Goal: Task Accomplishment & Management: Use online tool/utility

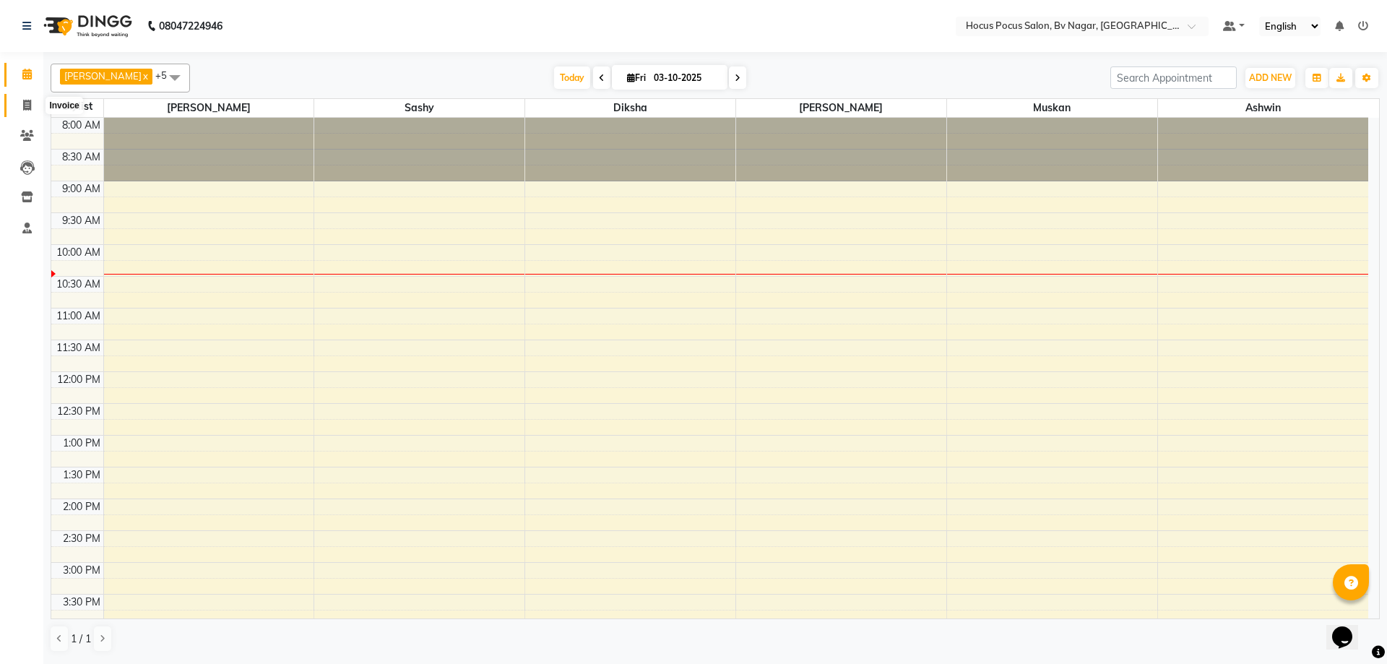
click at [21, 104] on span at bounding box center [26, 106] width 25 height 17
select select "service"
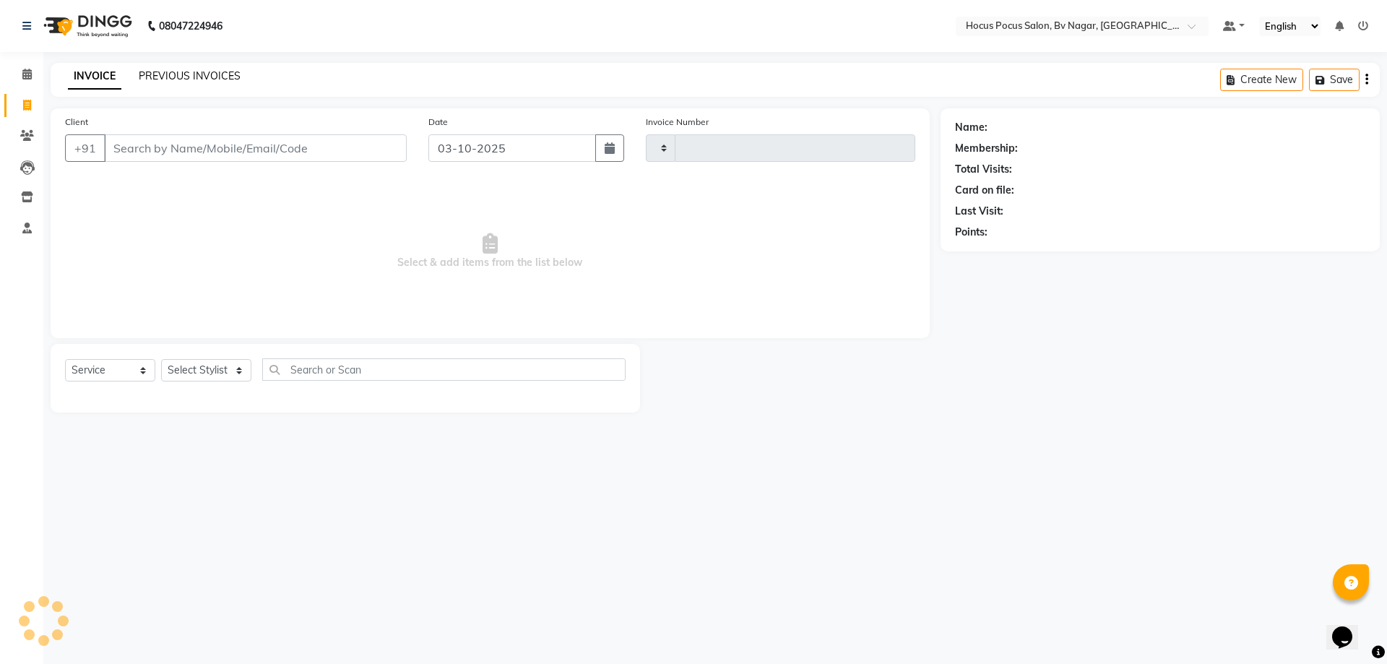
click at [186, 77] on link "PREVIOUS INVOICES" at bounding box center [190, 75] width 102 height 13
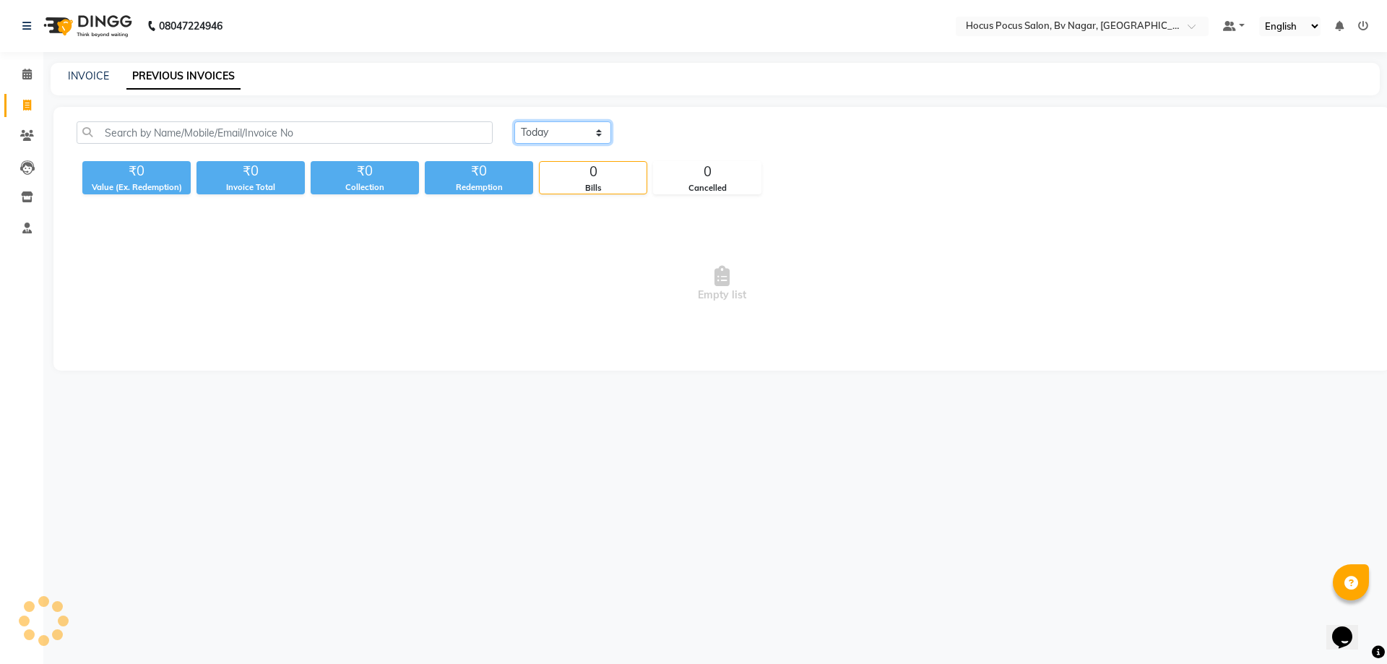
click at [585, 122] on select "[DATE] [DATE] Custom Range" at bounding box center [562, 132] width 97 height 22
click at [514, 121] on select "[DATE] [DATE] Custom Range" at bounding box center [562, 132] width 97 height 22
click at [595, 130] on select "[DATE] [DATE] Custom Range" at bounding box center [562, 132] width 97 height 22
click at [514, 121] on select "[DATE] [DATE] Custom Range" at bounding box center [562, 132] width 97 height 22
click at [595, 131] on select "[DATE] [DATE] Custom Range" at bounding box center [562, 132] width 97 height 22
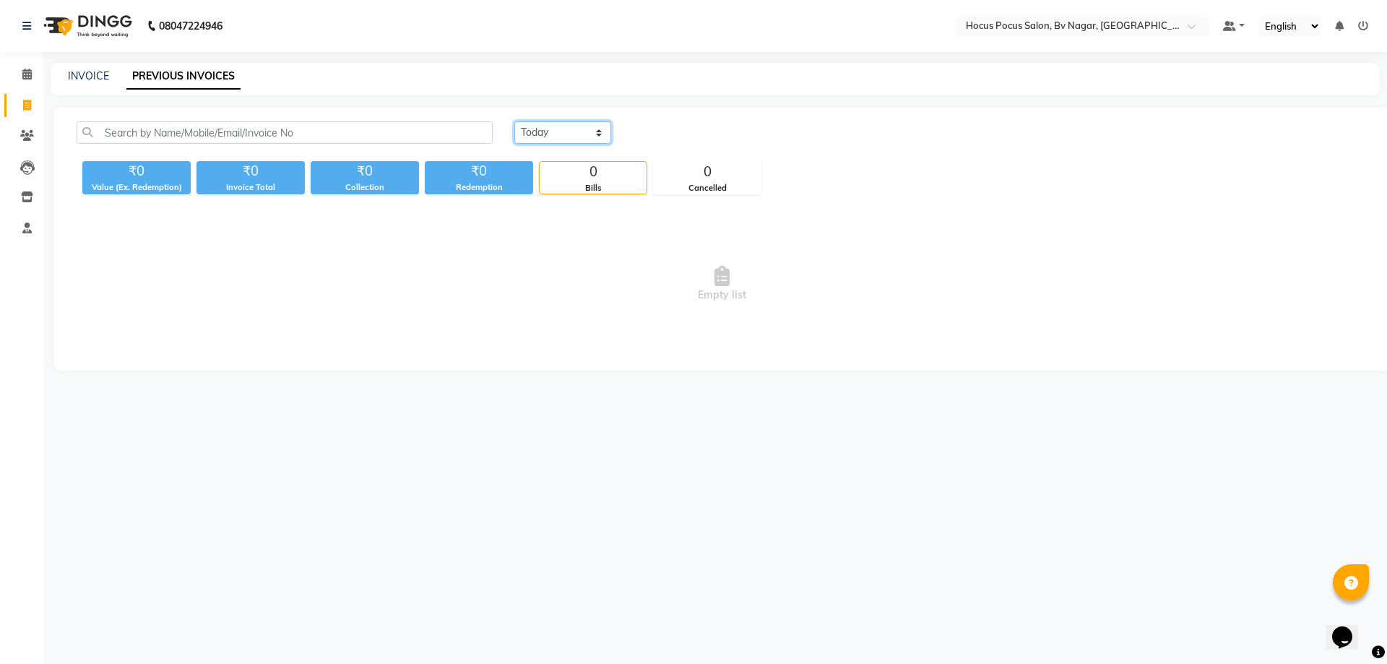
select select "range"
click at [514, 121] on select "[DATE] [DATE] Custom Range" at bounding box center [562, 132] width 97 height 22
click at [694, 134] on input "03-10-2025" at bounding box center [680, 133] width 101 height 20
select select "10"
select select "2025"
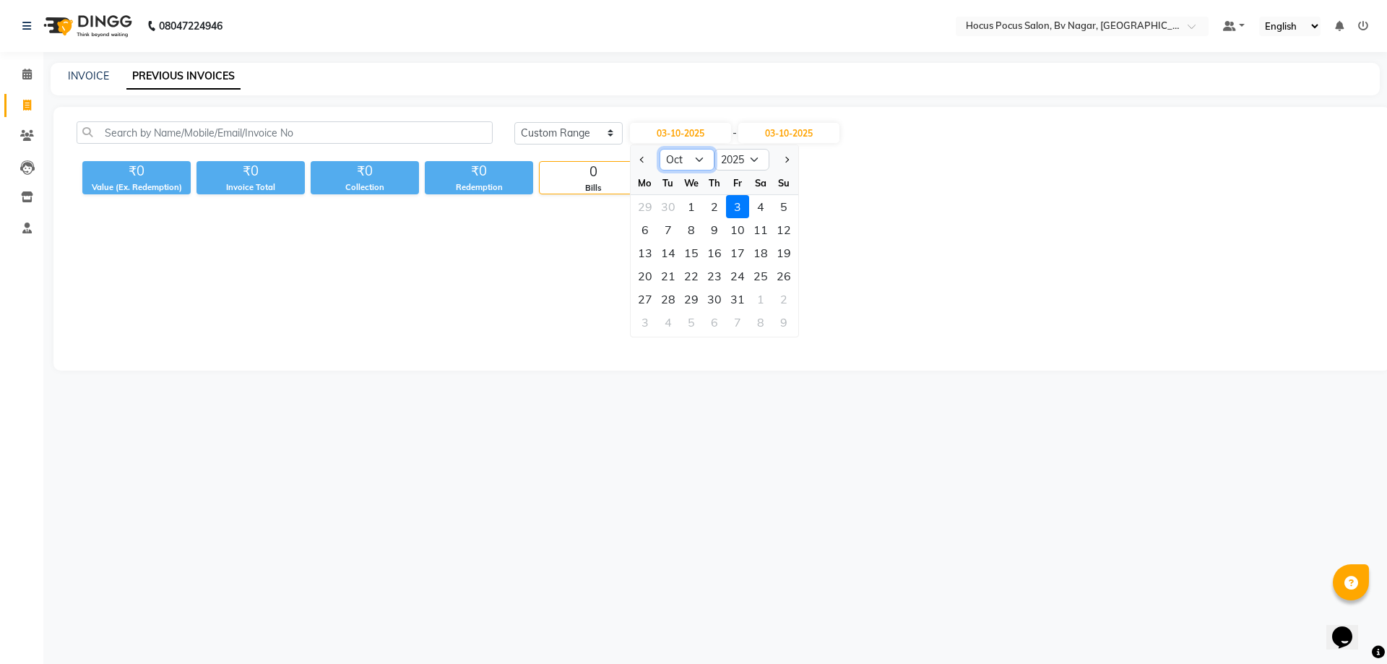
click at [699, 156] on select "Jan Feb Mar Apr May Jun [DATE] Aug Sep Oct Nov Dec" at bounding box center [687, 160] width 55 height 22
select select "9"
click at [660, 149] on select "Jan Feb Mar Apr May Jun [DATE] Aug Sep Oct Nov Dec" at bounding box center [687, 160] width 55 height 22
click at [641, 204] on div "1" at bounding box center [645, 206] width 23 height 23
type input "01-09-2025"
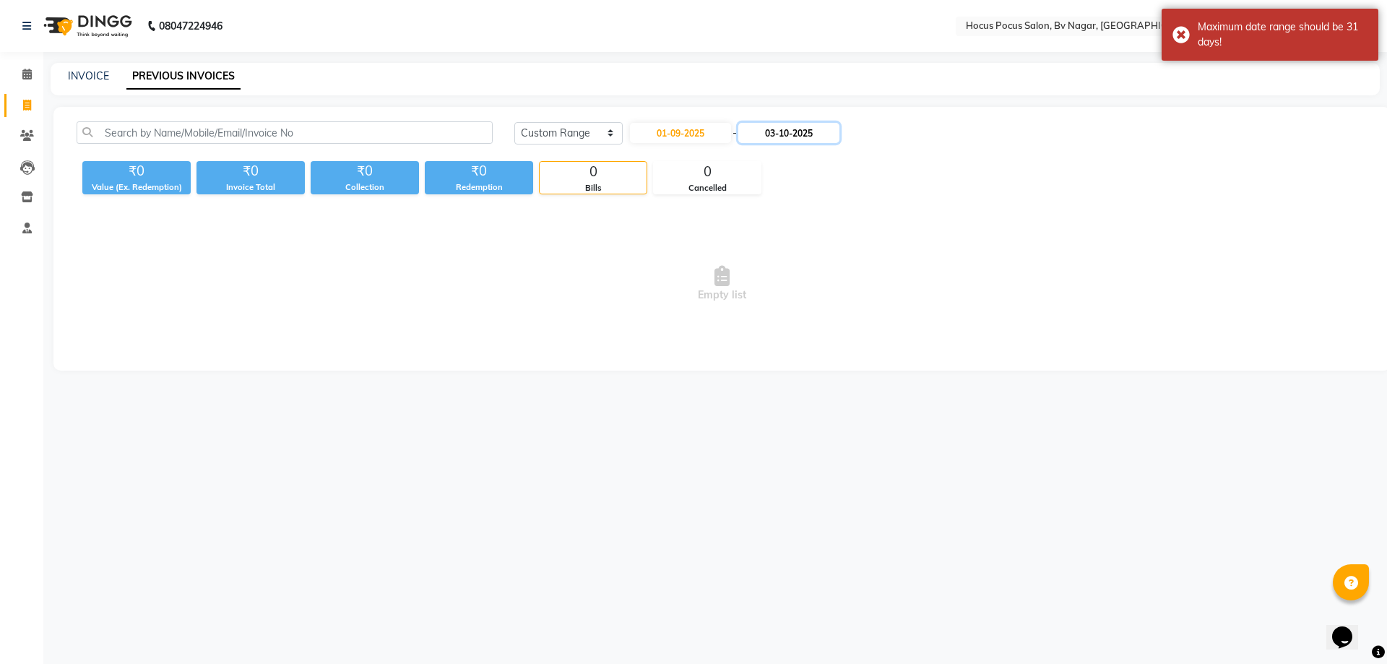
click at [794, 129] on input "03-10-2025" at bounding box center [788, 133] width 101 height 20
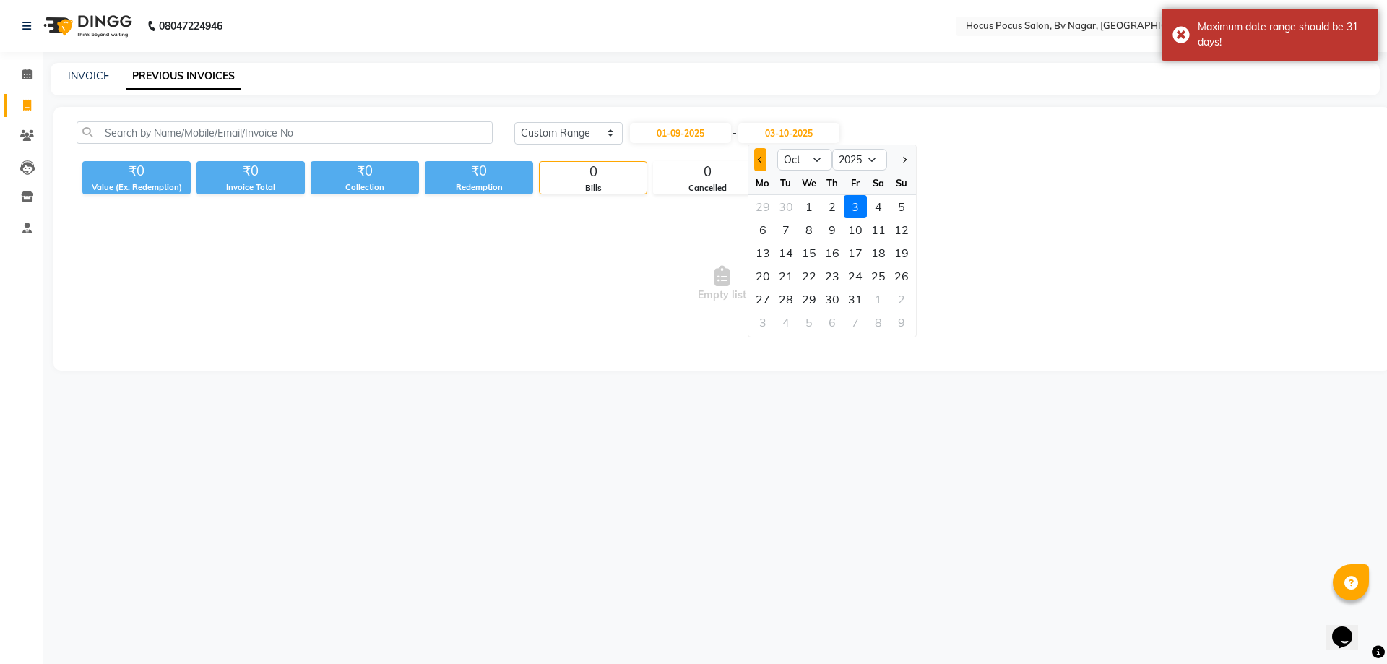
click at [766, 156] on button "Previous month" at bounding box center [760, 159] width 12 height 23
select select "9"
click at [788, 300] on div "30" at bounding box center [786, 299] width 23 height 23
type input "30-09-2025"
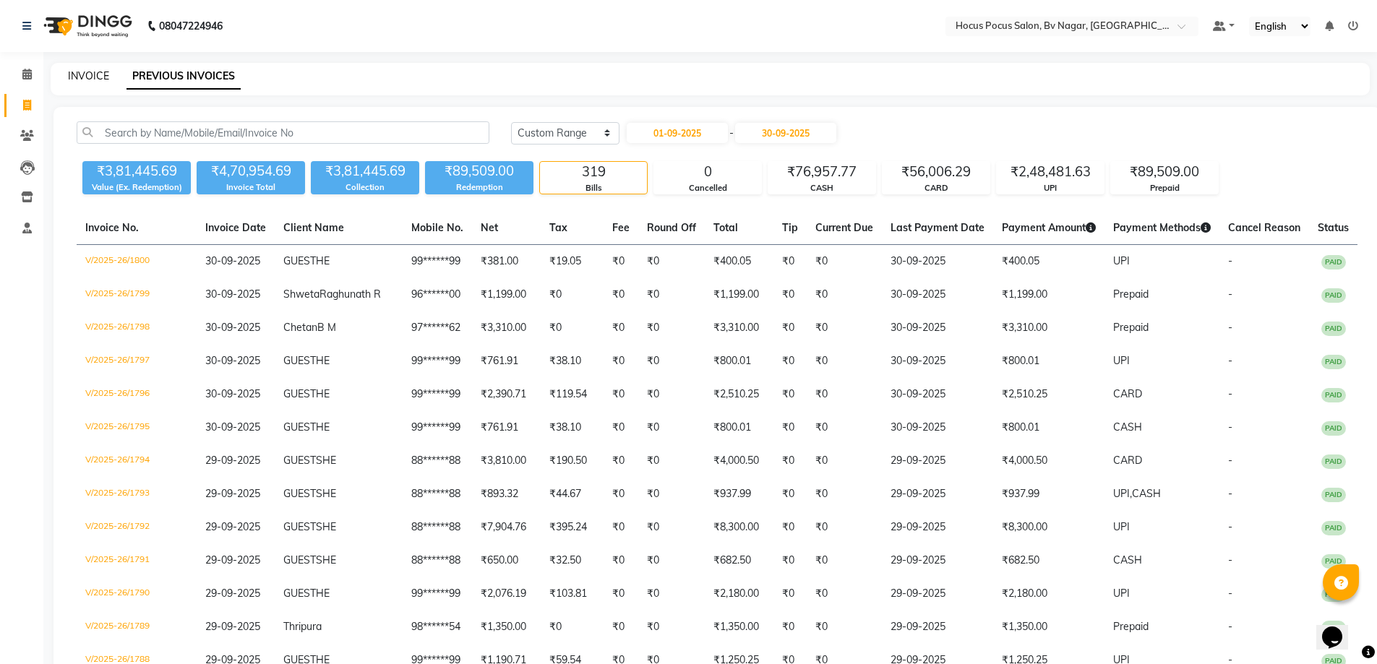
click at [80, 72] on link "INVOICE" at bounding box center [88, 75] width 41 height 13
select select "service"
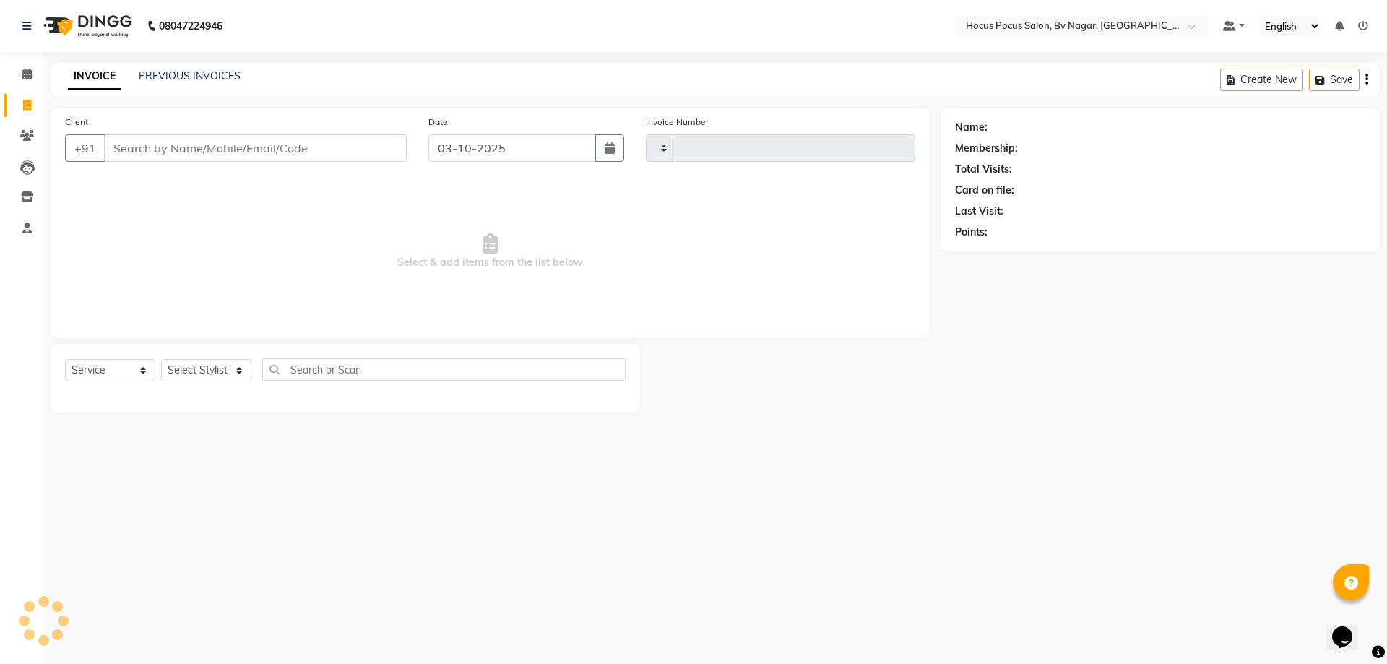
type input "1801"
select select "6056"
